Goal: Find specific page/section: Find specific page/section

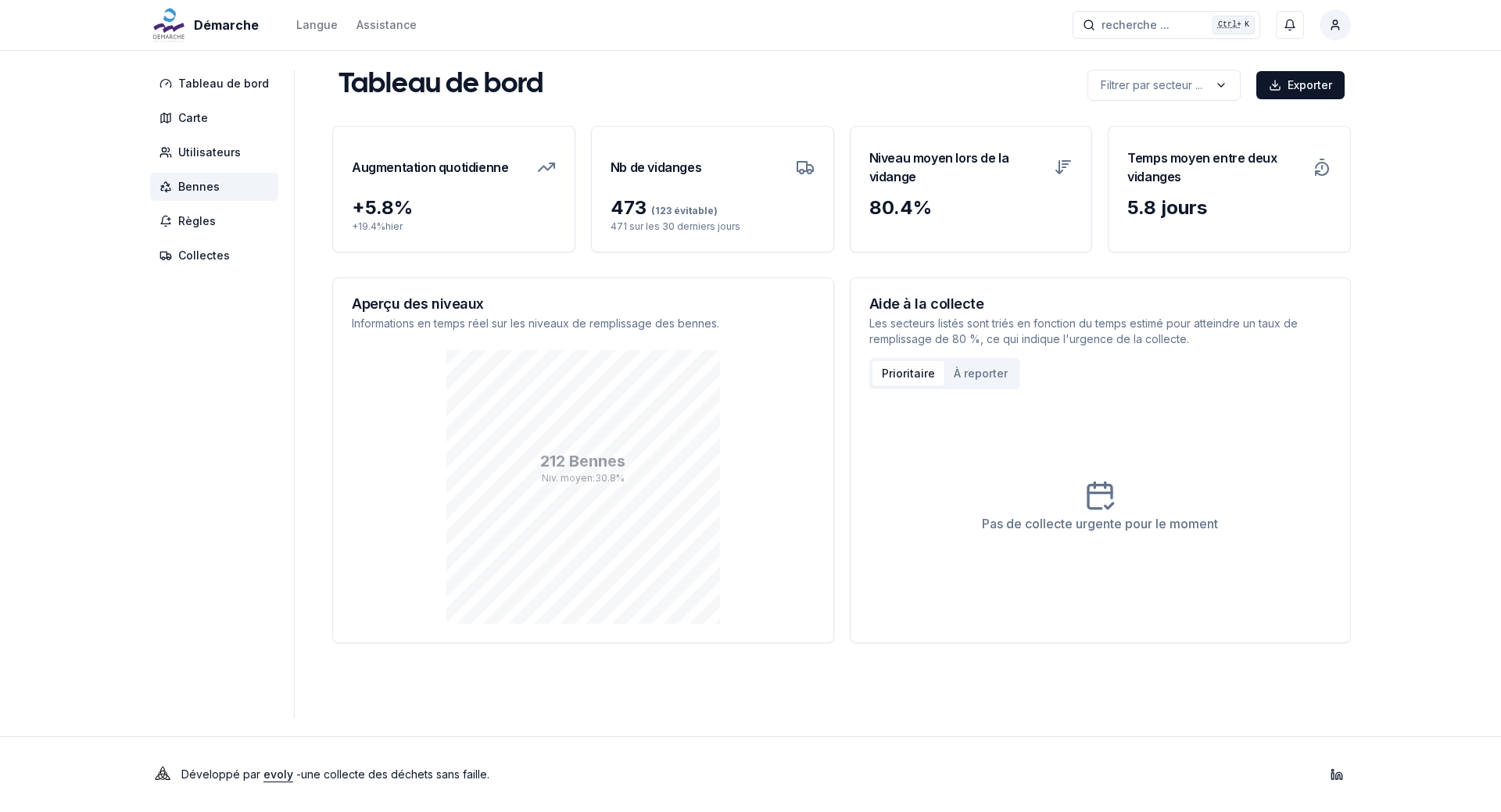
click at [210, 185] on span "Bennes" at bounding box center [199, 187] width 41 height 16
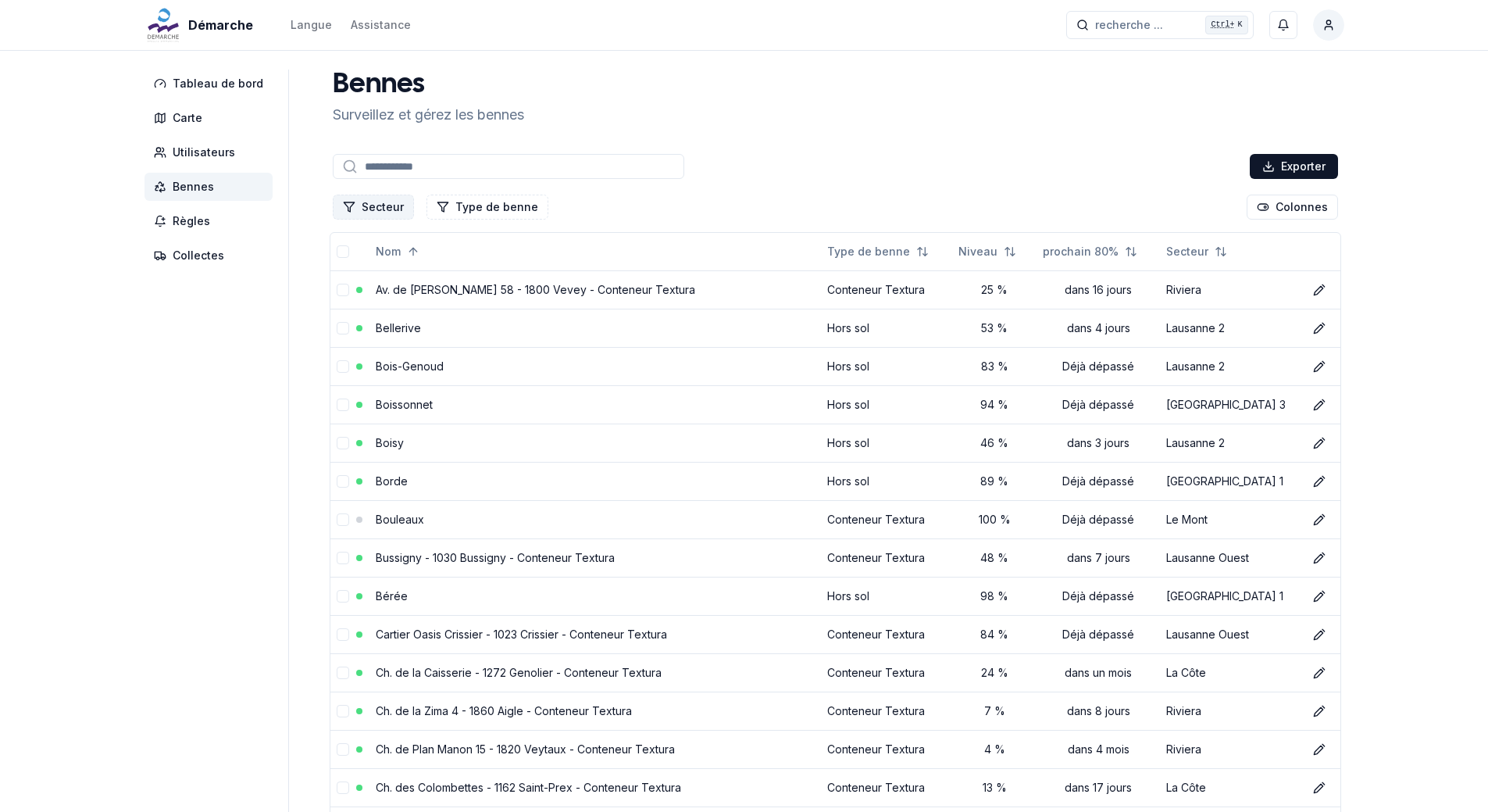
click at [386, 203] on button "Secteur" at bounding box center [373, 207] width 82 height 25
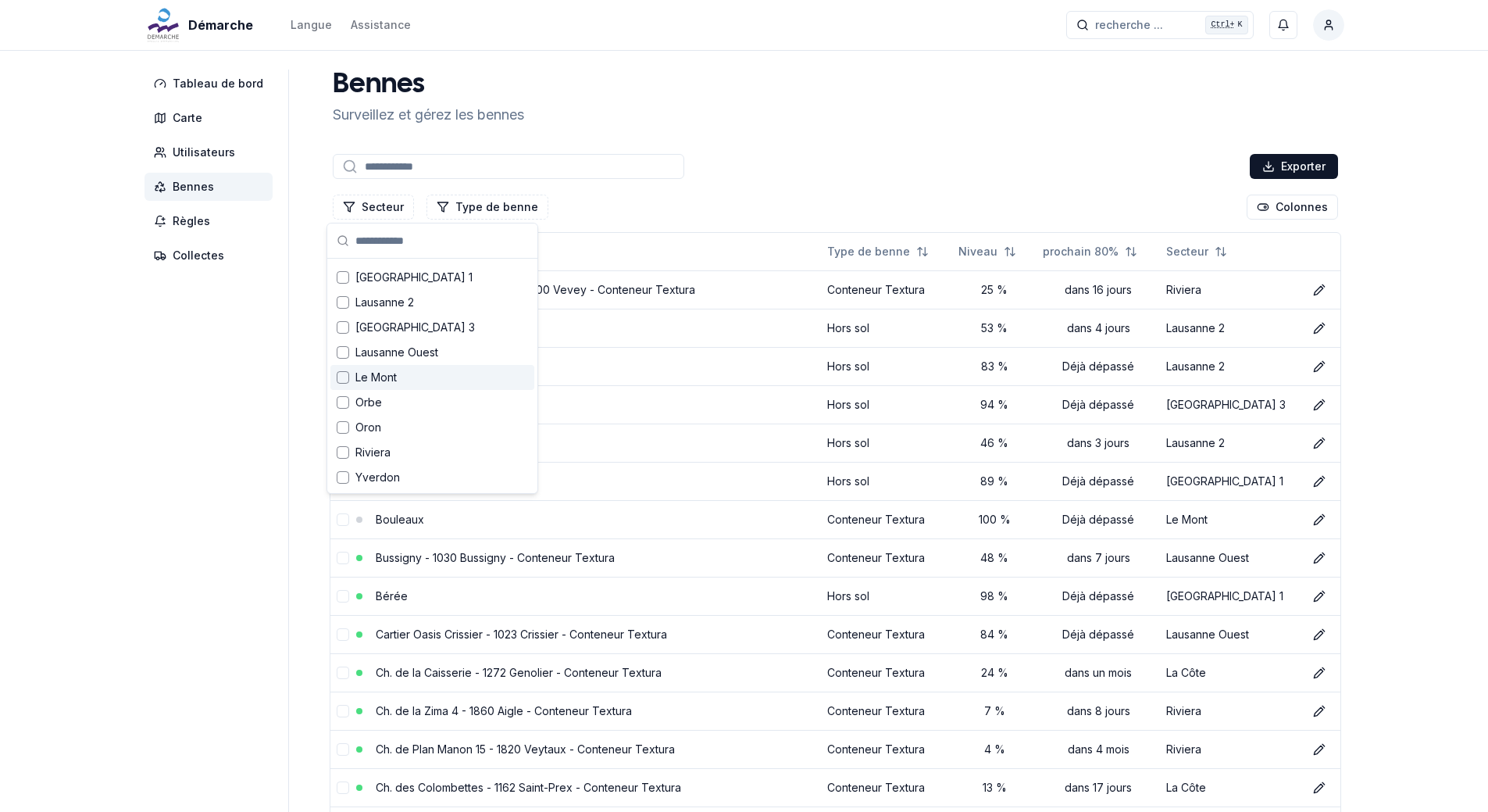
click at [342, 375] on div "Suggestions" at bounding box center [343, 376] width 12 height 12
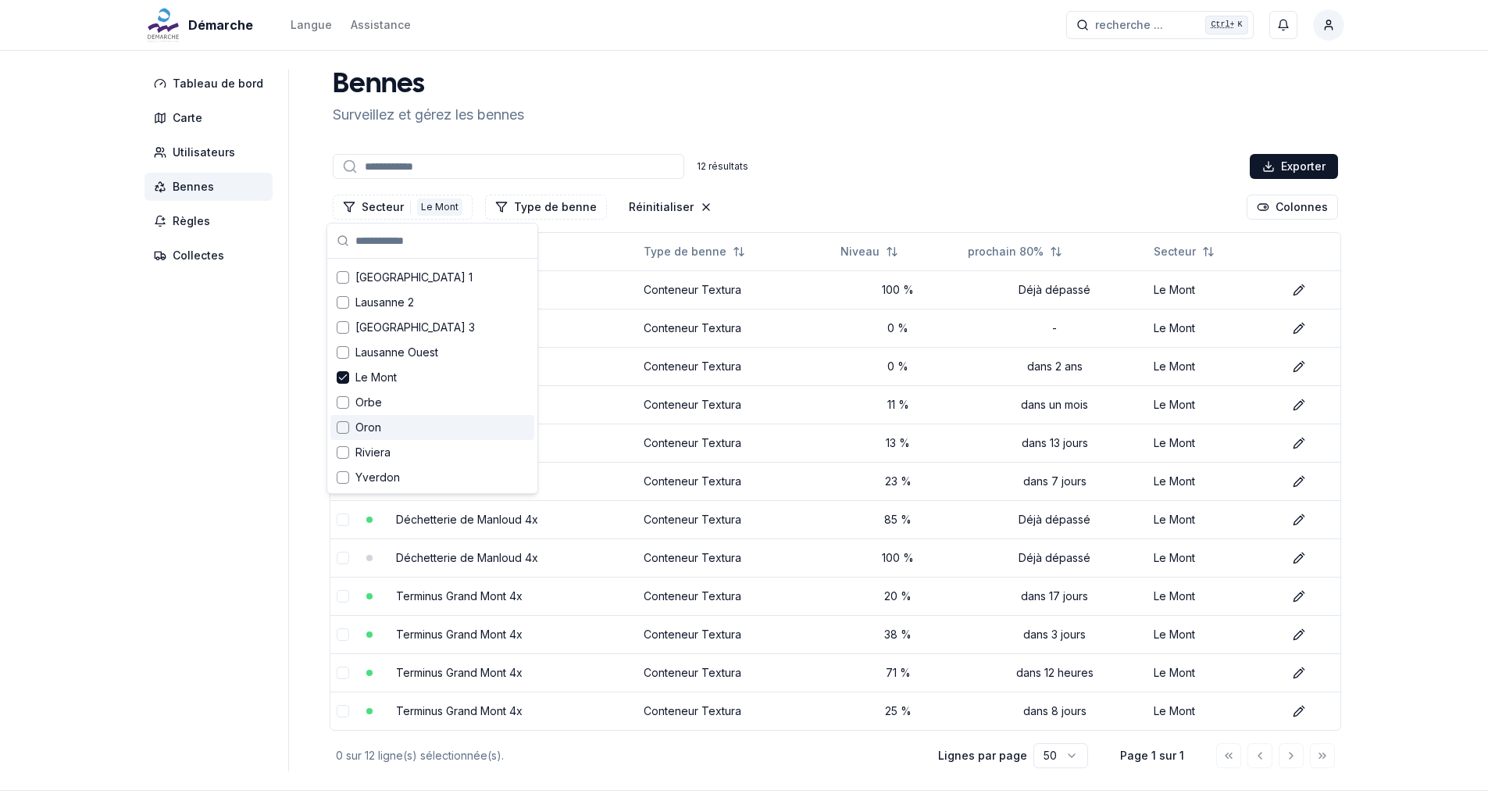
click at [194, 421] on aside "Tableau de bord Carte Utilisateurs Bennes Règles Collectes" at bounding box center [217, 420] width 145 height 701
